Goal: Information Seeking & Learning: Learn about a topic

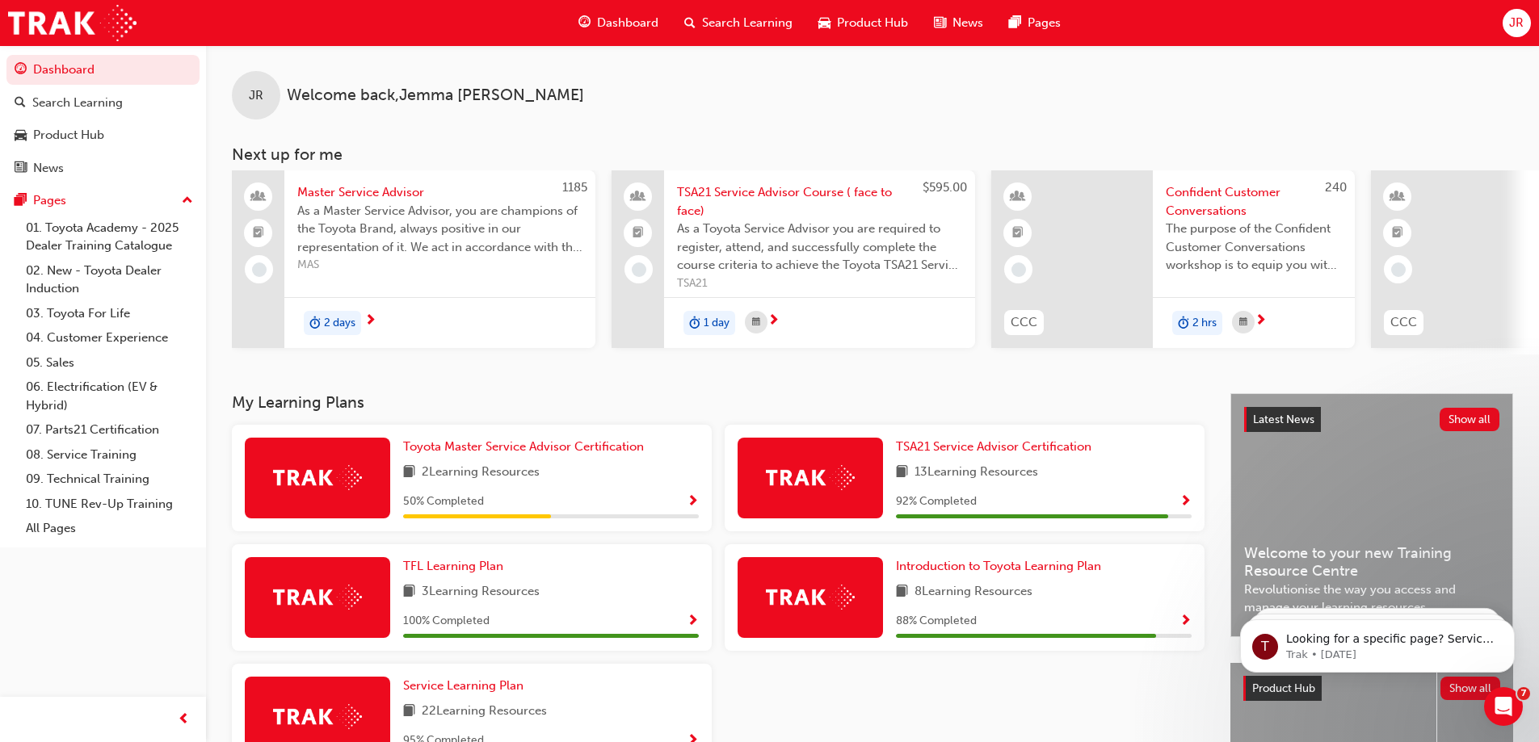
click at [471, 205] on span "As a Master Service Advisor, you are champions of the Toyota Brand, always posi…" at bounding box center [439, 229] width 285 height 55
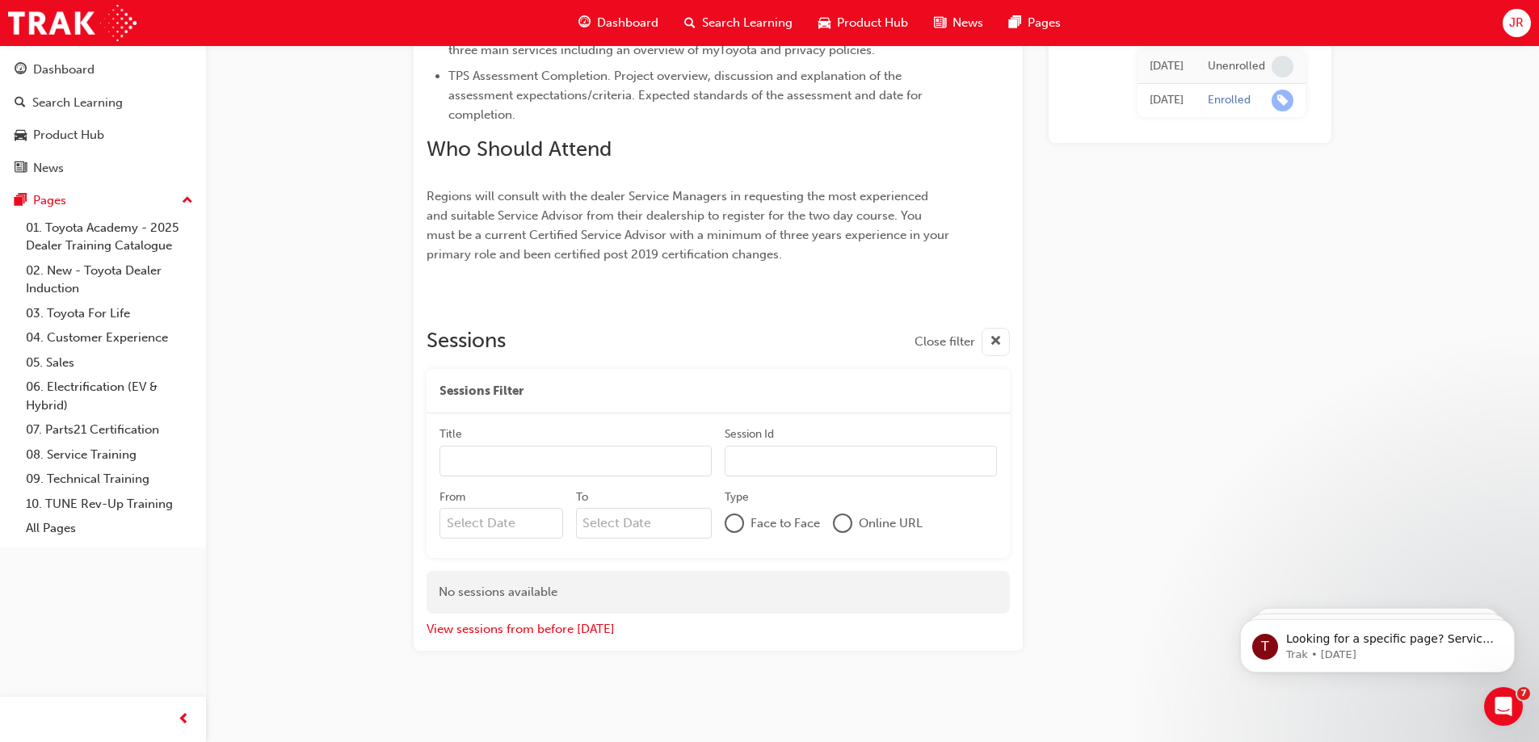
scroll to position [839, 0]
click at [82, 61] on div "Dashboard" at bounding box center [63, 70] width 61 height 19
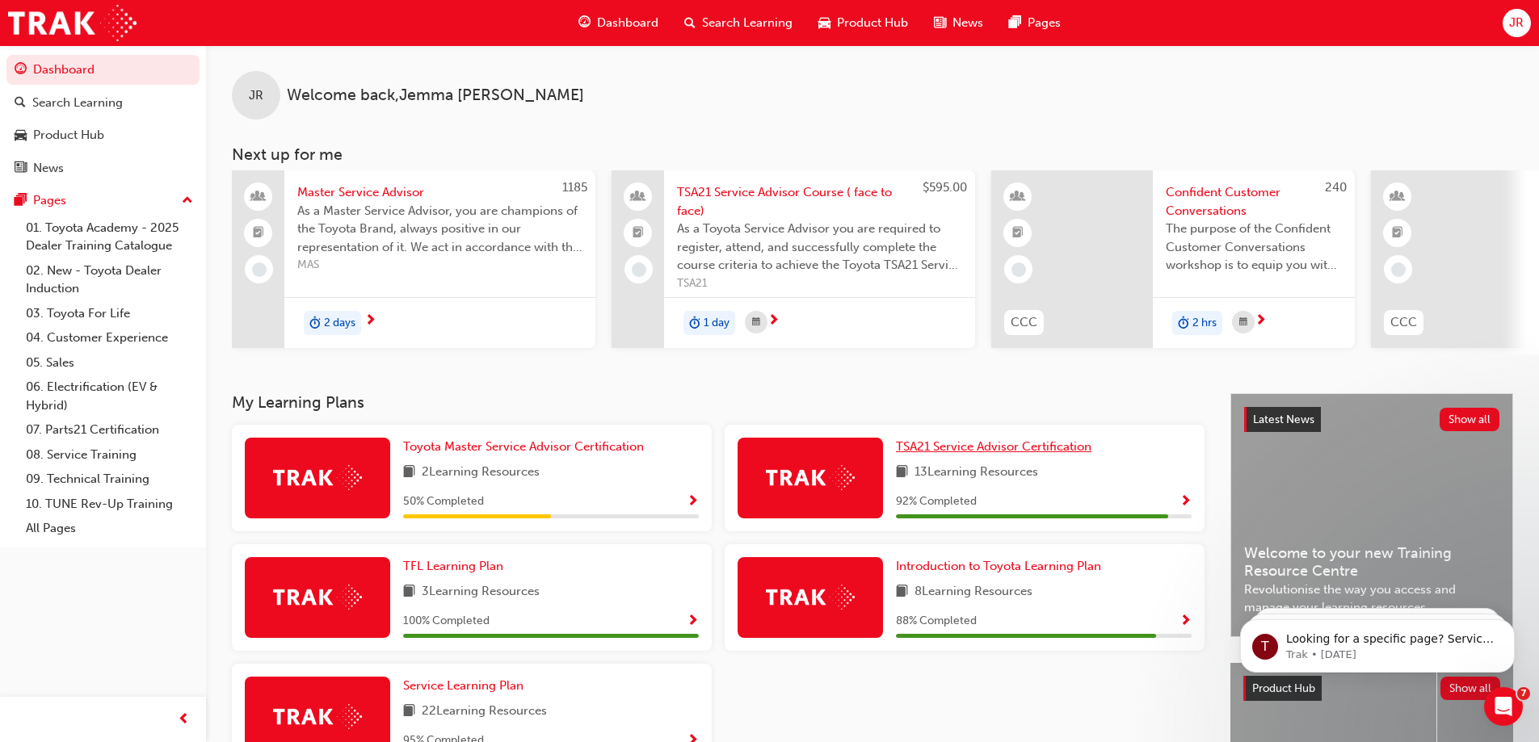
click at [1010, 454] on span "TSA21 Service Advisor Certification" at bounding box center [993, 446] width 195 height 15
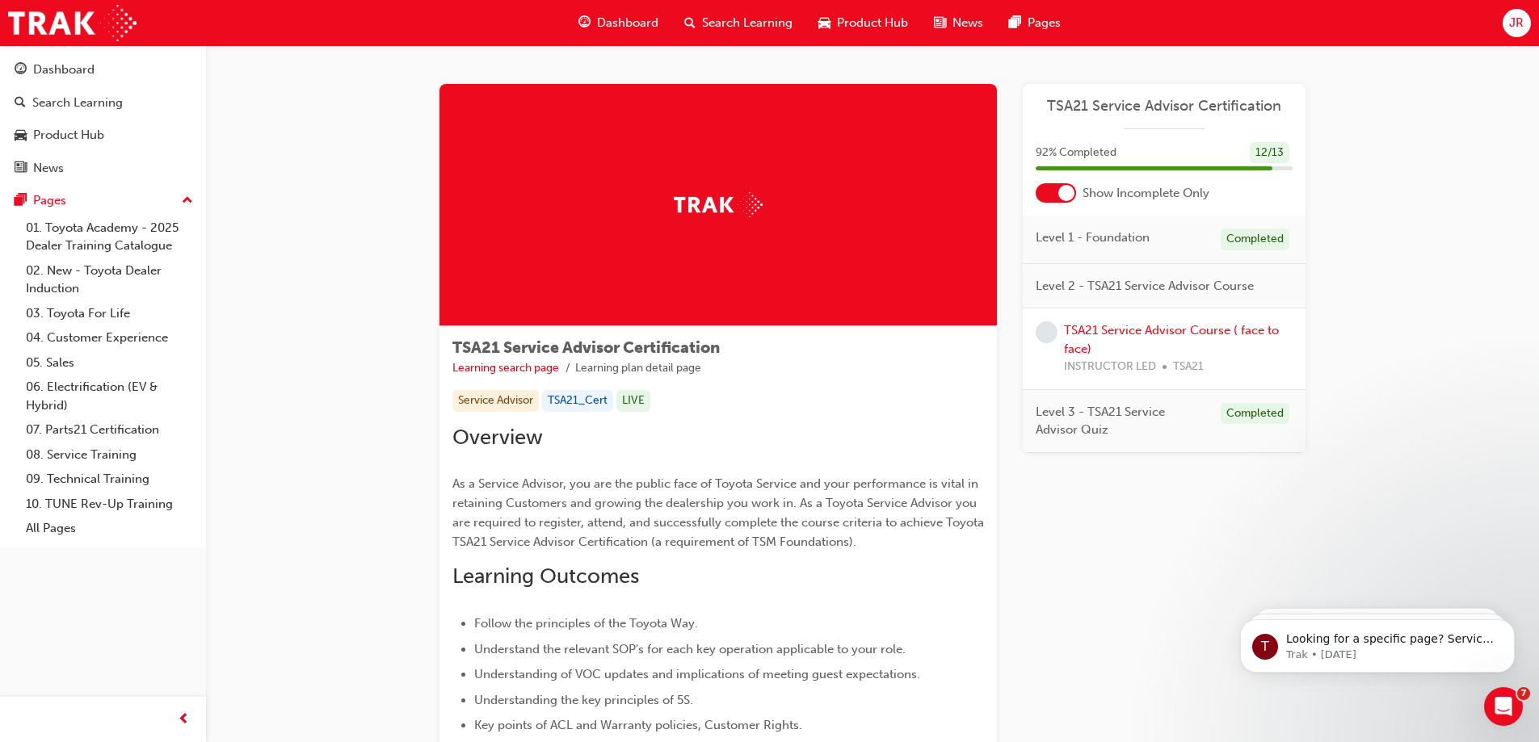
click at [1102, 246] on span "Level 1 - Foundation" at bounding box center [1093, 238] width 114 height 19
click at [1060, 239] on span "Level 1 - Foundation" at bounding box center [1093, 238] width 114 height 19
click at [1071, 187] on div at bounding box center [1066, 193] width 16 height 16
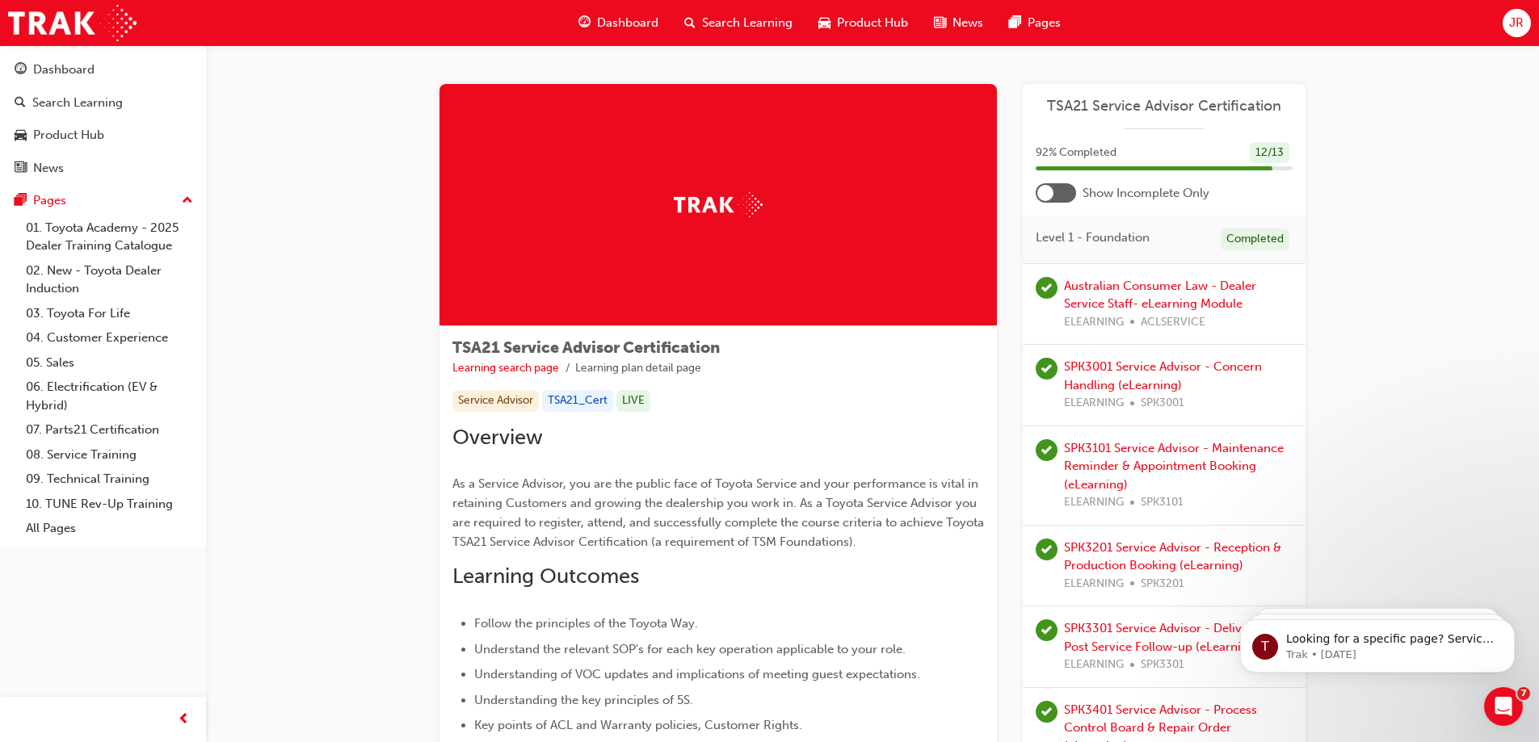
click at [1053, 197] on div at bounding box center [1056, 192] width 40 height 19
